Goal: Check status: Check status

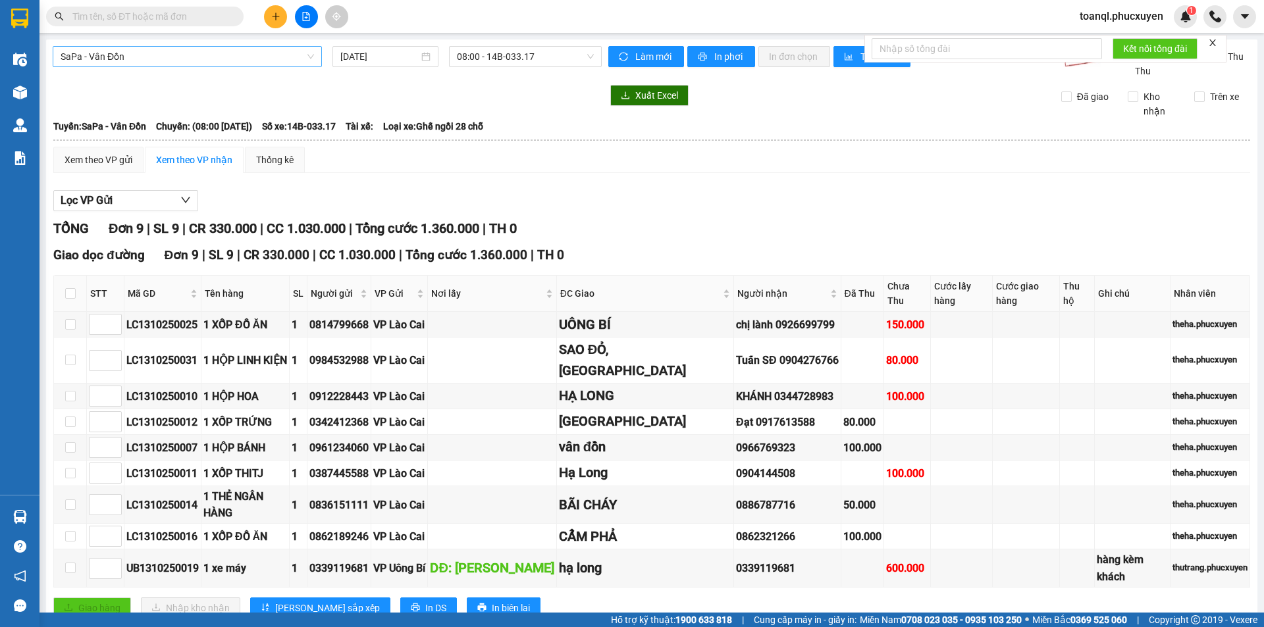
click at [187, 55] on span "SaPa - Vân Đồn" at bounding box center [187, 57] width 253 height 20
click at [559, 57] on span "08:00 - 14B-033.17" at bounding box center [525, 57] width 137 height 20
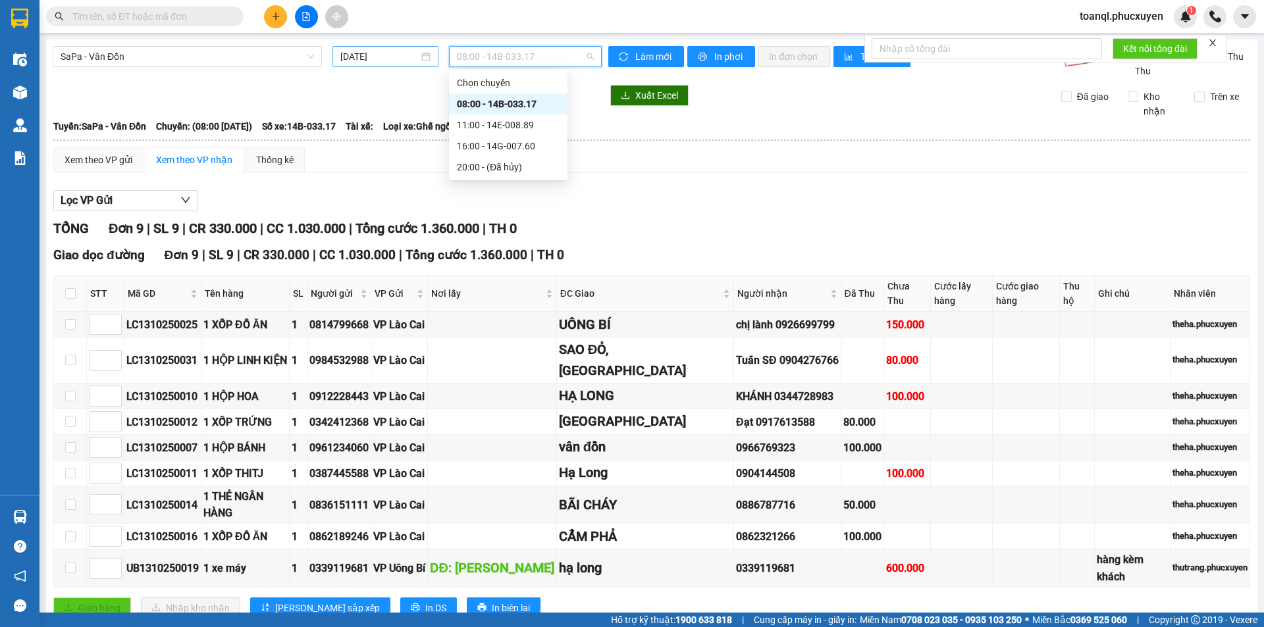
click at [378, 59] on input "[DATE]" at bounding box center [379, 56] width 78 height 14
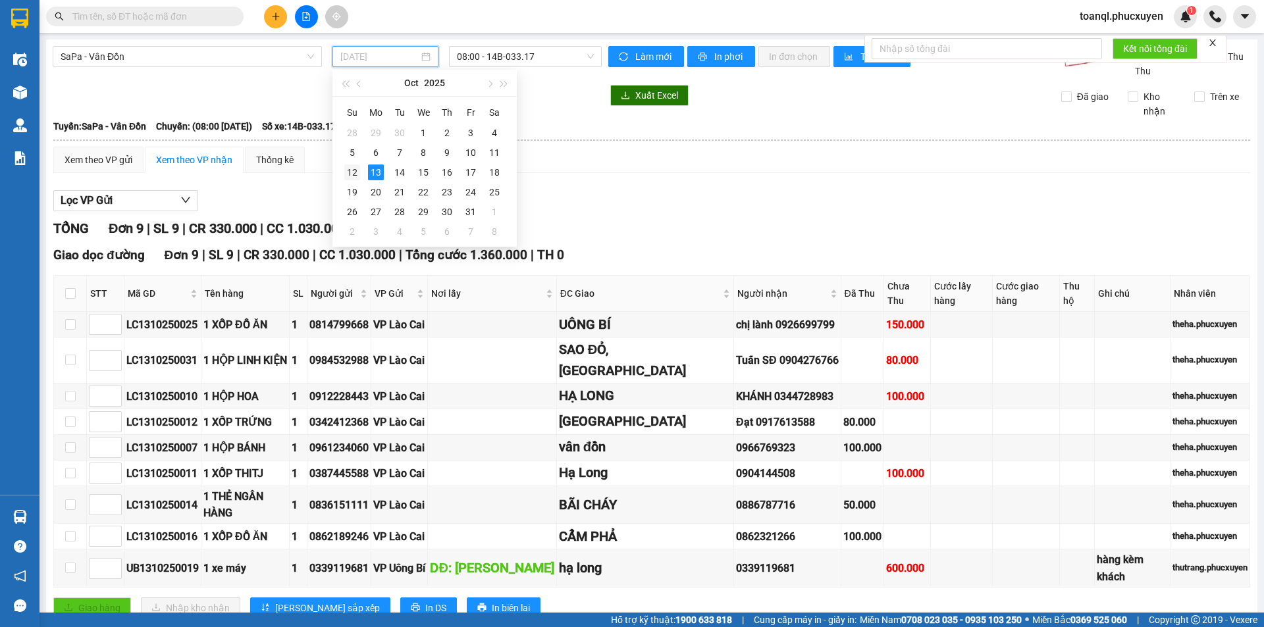
click at [353, 174] on div "12" at bounding box center [352, 173] width 16 height 16
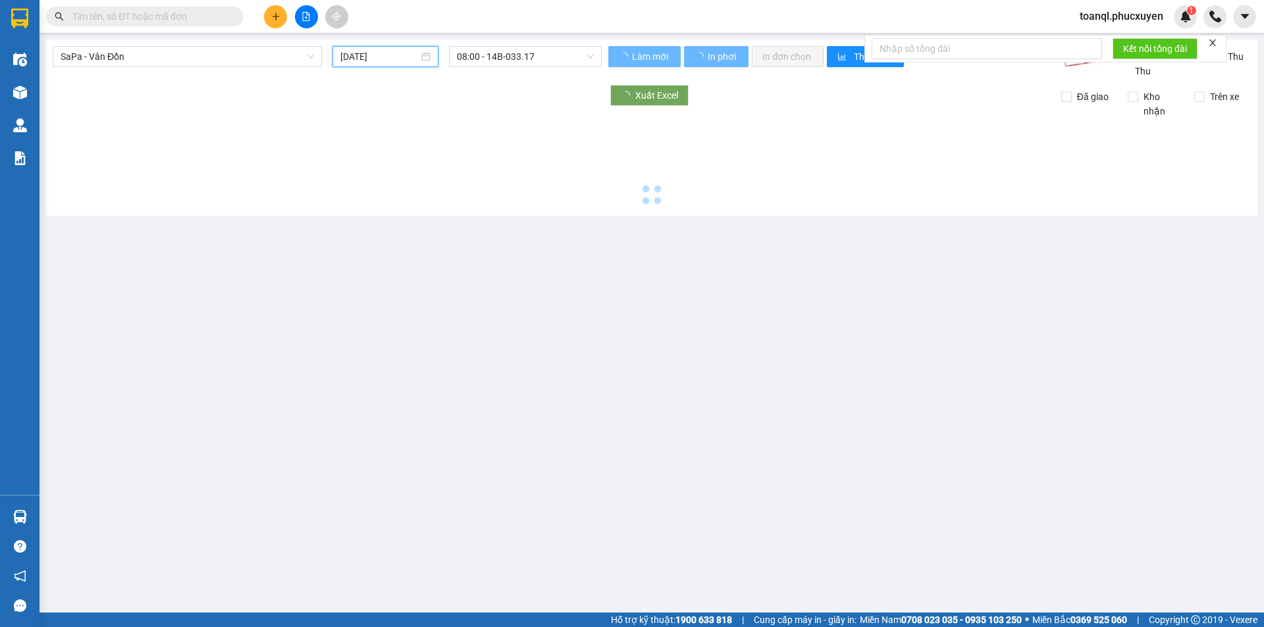
type input "[DATE]"
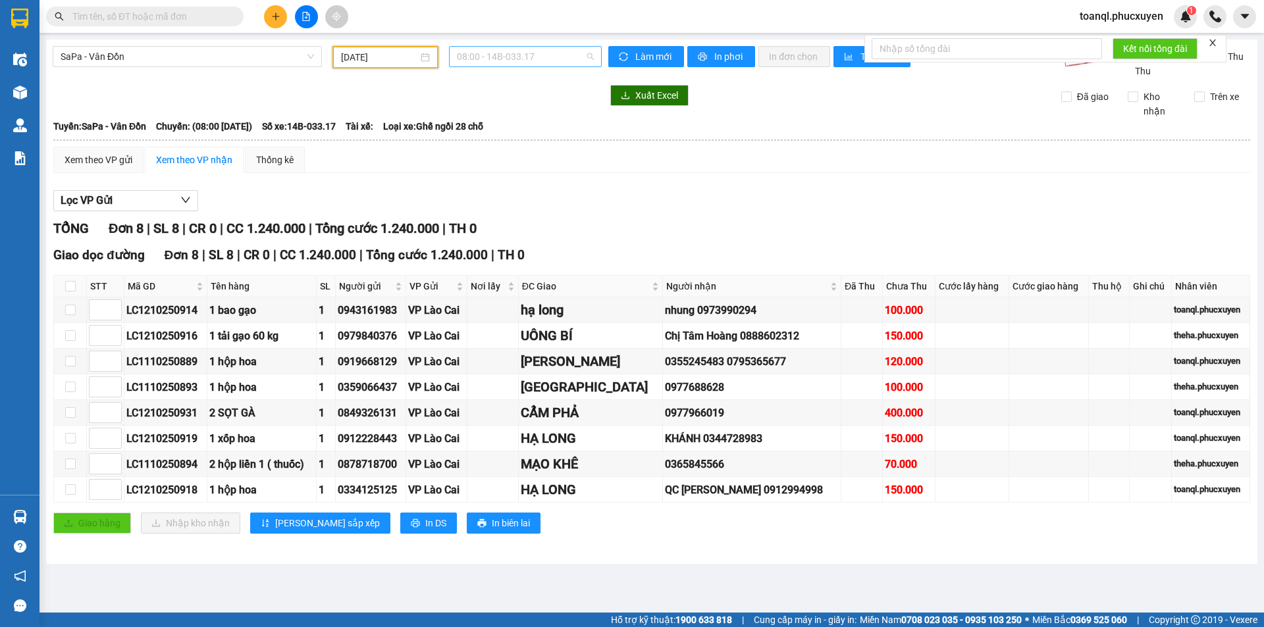
click at [548, 53] on span "08:00 - 14B-033.17" at bounding box center [525, 57] width 137 height 20
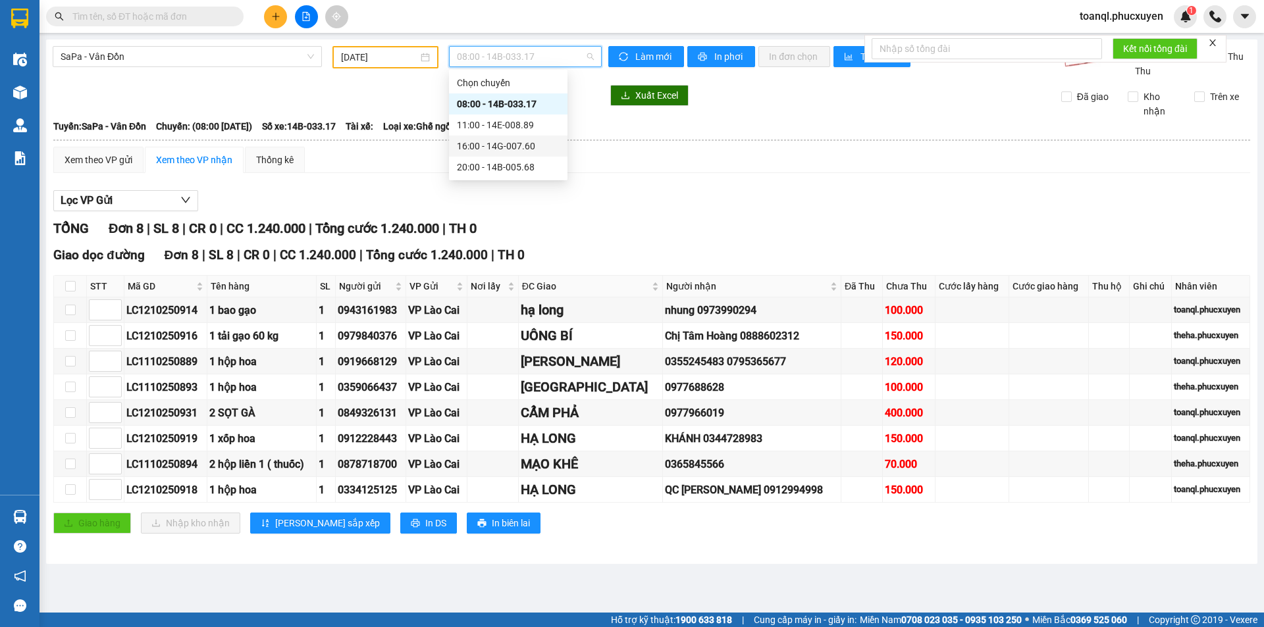
click at [511, 141] on div "16:00 - 14G-007.60" at bounding box center [508, 146] width 103 height 14
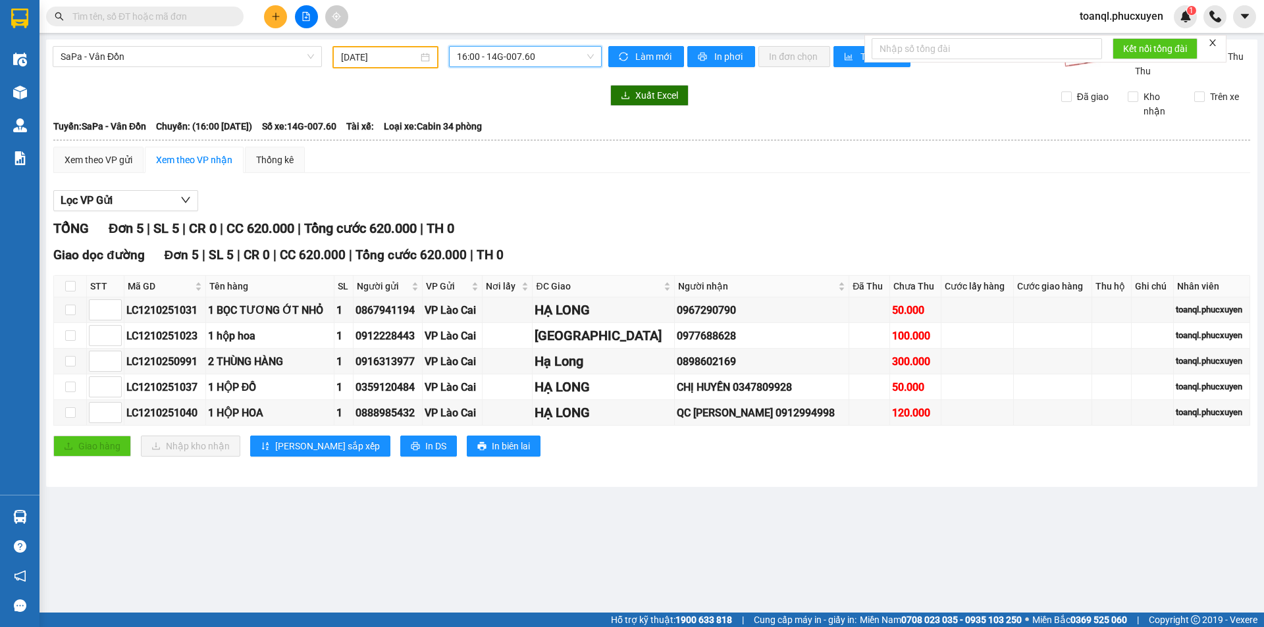
click at [796, 531] on main "SaPa - Vân Đồn [DATE] 16:00 16:00 - 14G-007.60 Làm mới In phơi In đơn chọn Thốn…" at bounding box center [632, 306] width 1264 height 613
drag, startPoint x: 734, startPoint y: 334, endPoint x: 653, endPoint y: 339, distance: 81.1
click at [658, 342] on tr "LC1210251023 1 hộp hoa 1 0912228443 VP [GEOGRAPHIC_DATA] 0977688628 100.000 toa…" at bounding box center [652, 336] width 1196 height 26
click at [783, 521] on main "SaPa - Vân Đồn [DATE] 16:00 - 14G-007.60 Làm mới In phơi In đơn chọn Thống kê L…" at bounding box center [632, 306] width 1264 height 613
drag, startPoint x: 735, startPoint y: 409, endPoint x: 696, endPoint y: 409, distance: 39.5
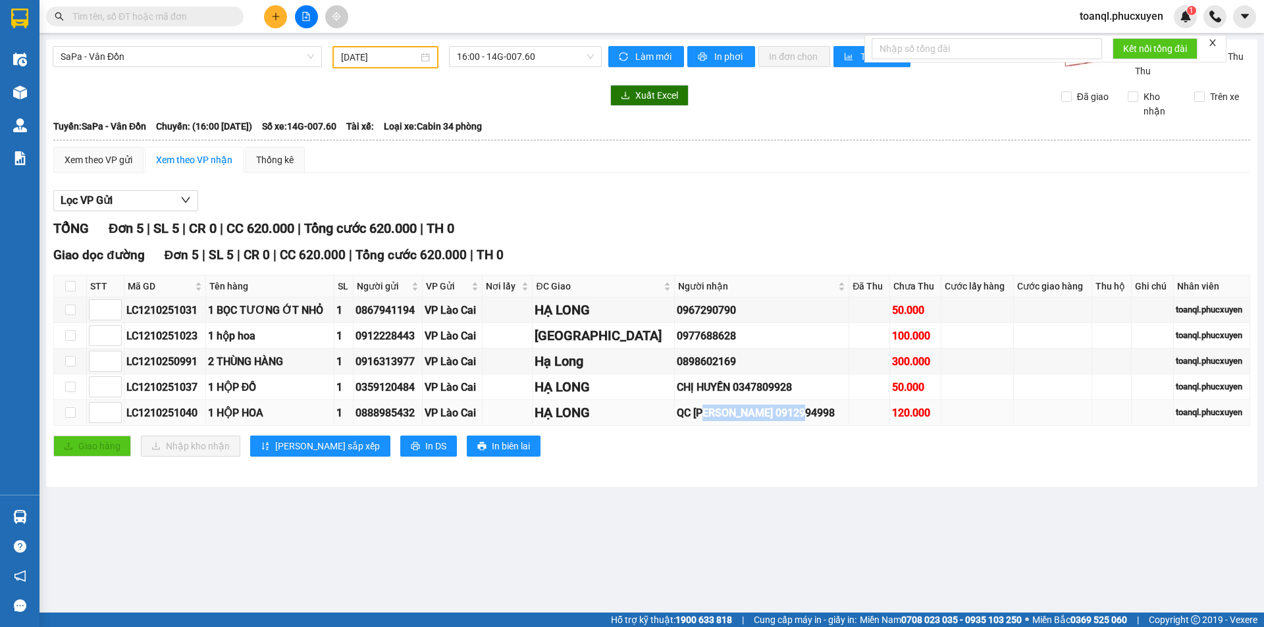
click at [696, 409] on div "QC [PERSON_NAME] 0912994998" at bounding box center [762, 413] width 170 height 16
click at [677, 517] on main "SaPa - Vân Đồn [DATE] 16:00 - 14G-007.60 Làm mới In phơi In đơn chọn Thống kê L…" at bounding box center [632, 306] width 1264 height 613
click at [499, 54] on span "16:00 - 14G-007.60" at bounding box center [525, 57] width 137 height 20
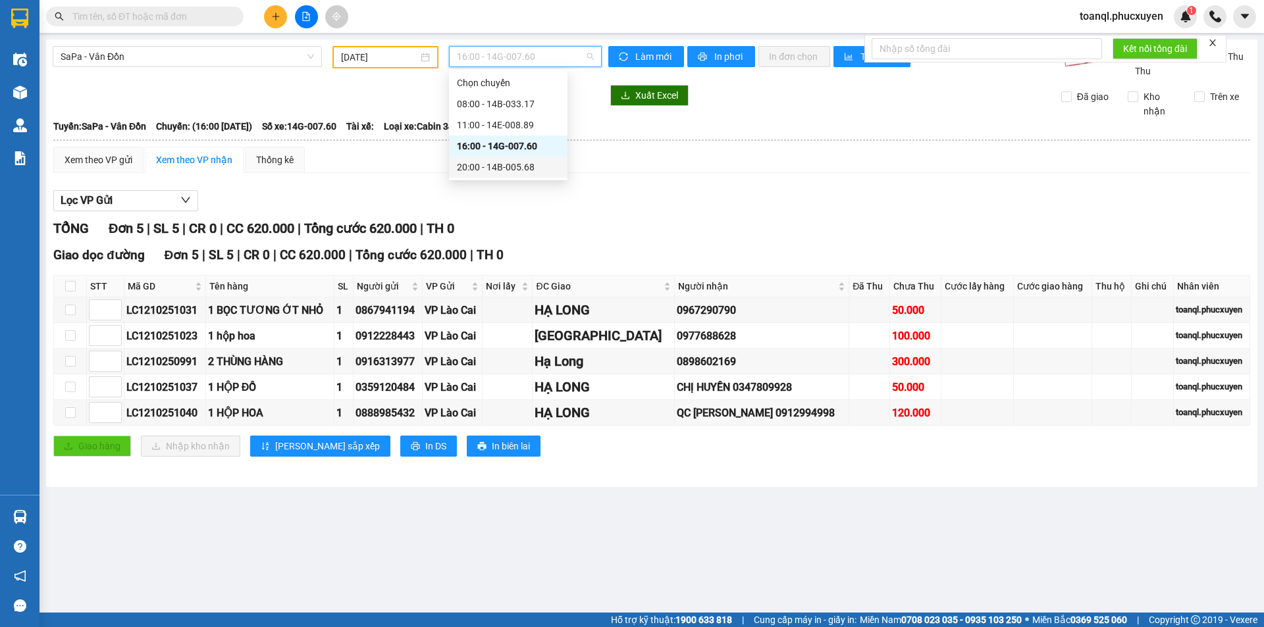
click at [494, 168] on div "20:00 - 14B-005.68" at bounding box center [508, 167] width 103 height 14
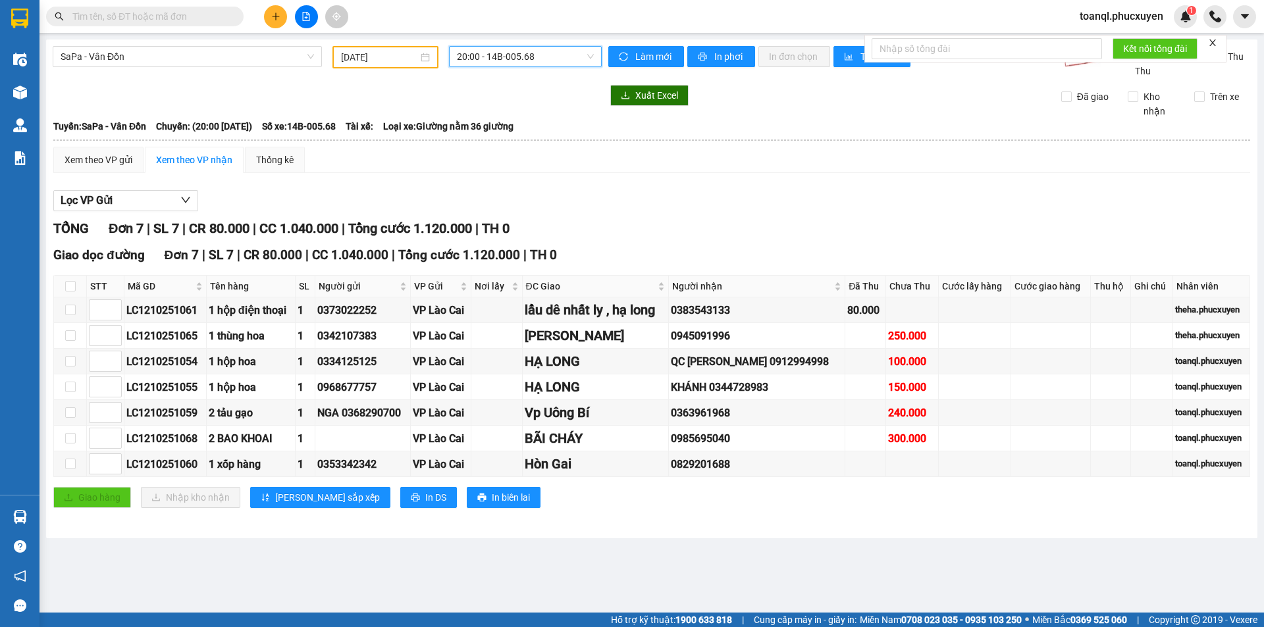
click at [521, 56] on span "20:00 - 14B-005.68" at bounding box center [525, 57] width 137 height 20
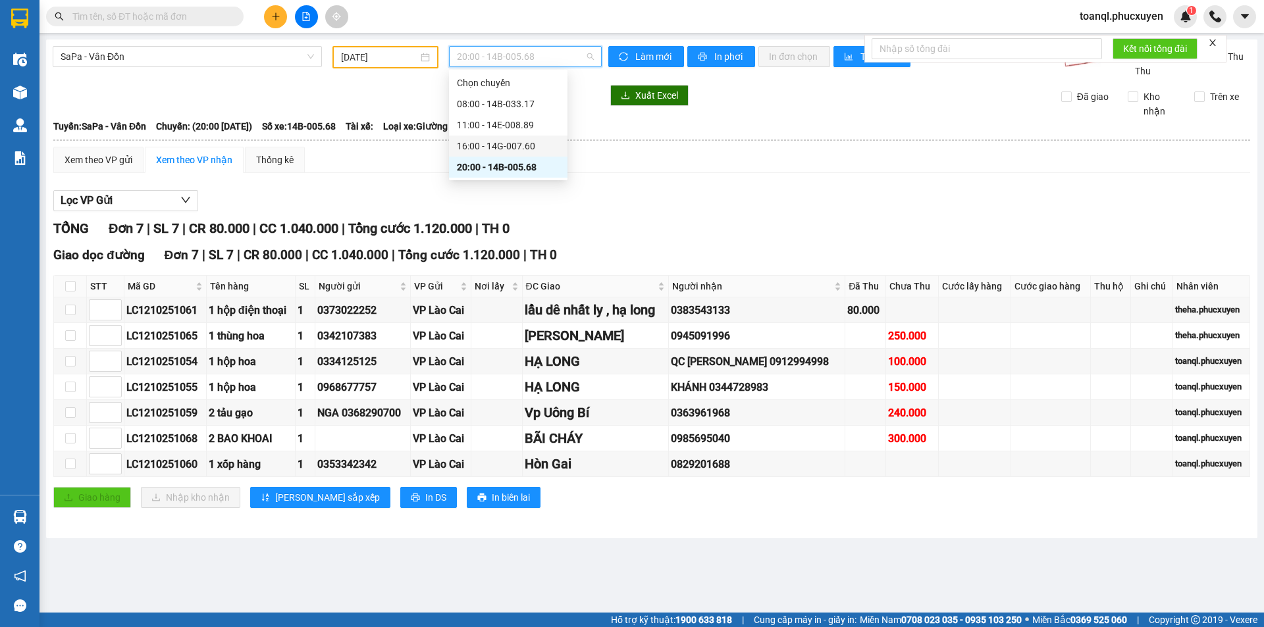
click at [510, 142] on div "16:00 - 14G-007.60" at bounding box center [508, 146] width 103 height 14
